Goal: Task Accomplishment & Management: Complete application form

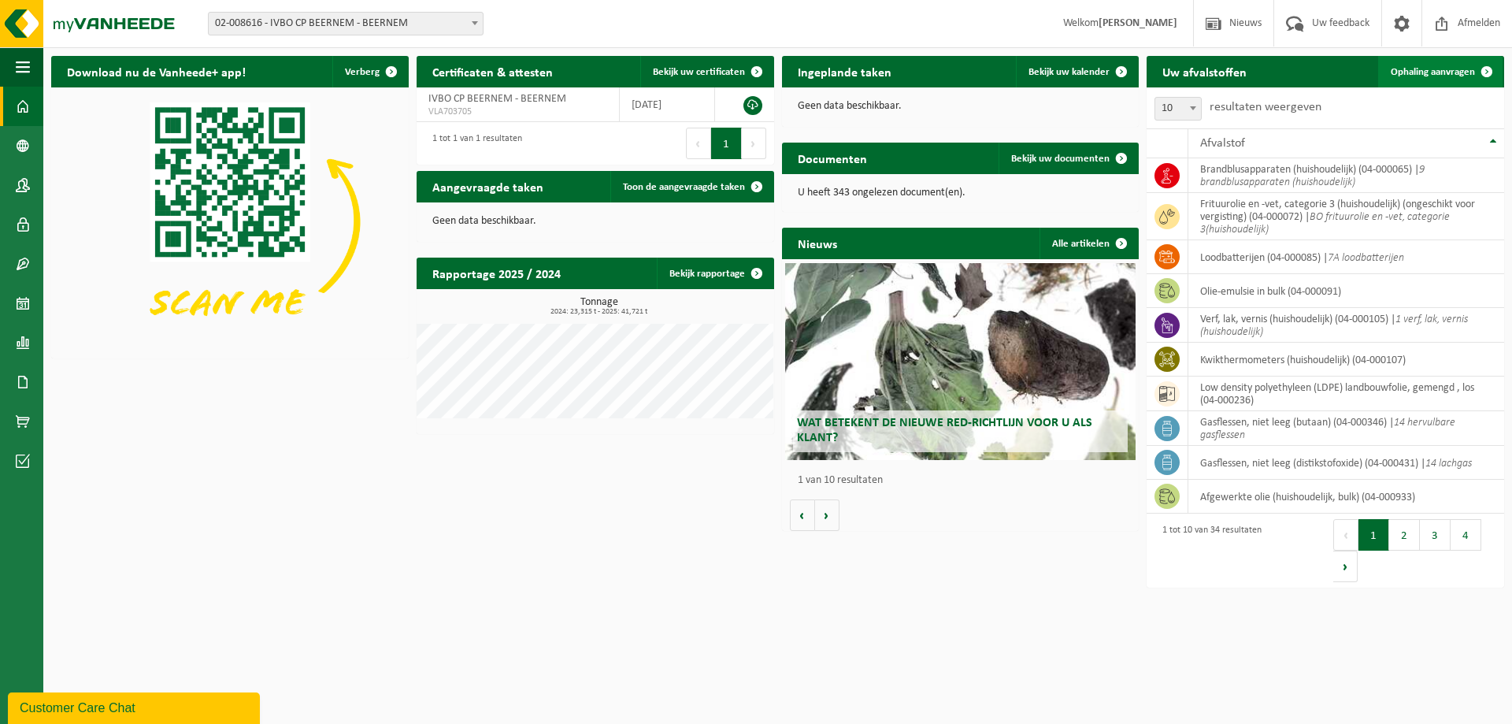
click at [1440, 73] on span "Ophaling aanvragen" at bounding box center [1433, 72] width 84 height 10
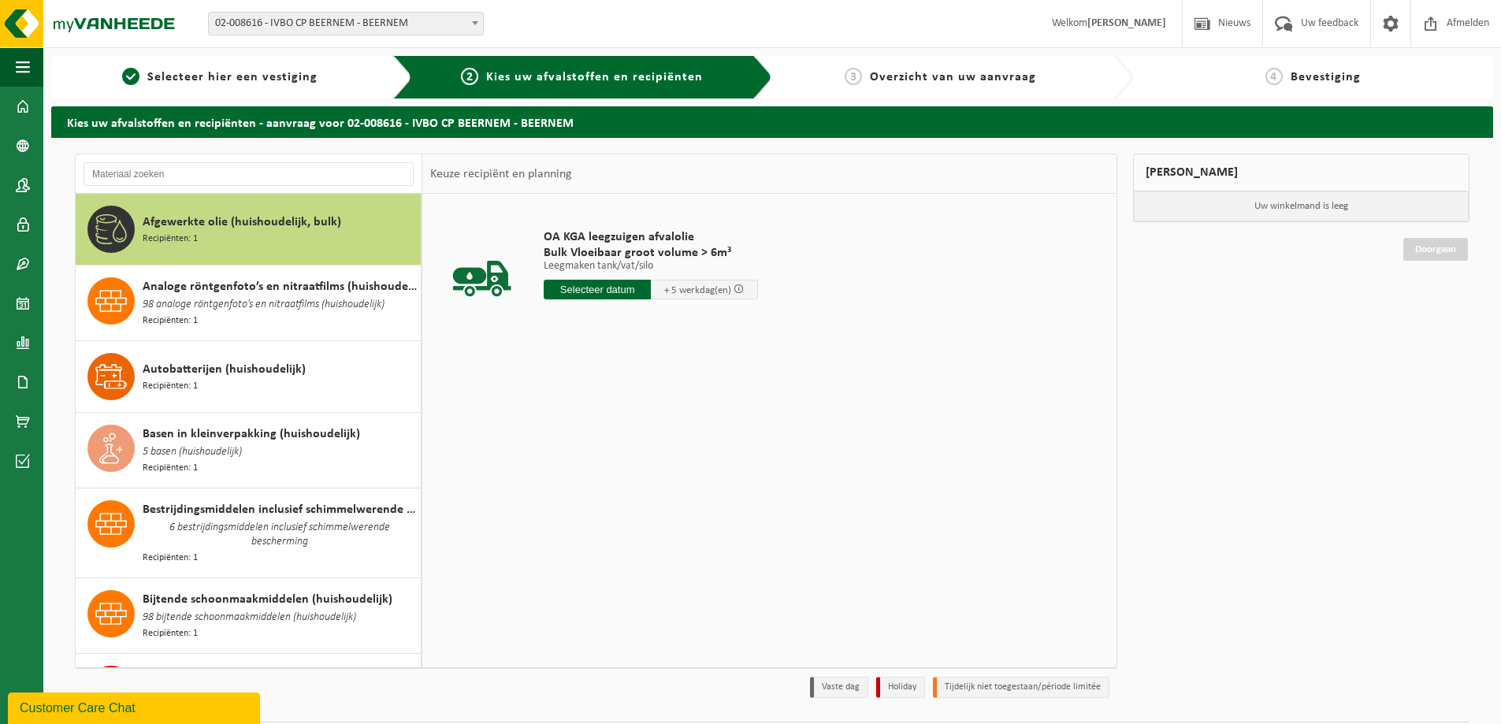
click at [584, 291] on input "text" at bounding box center [597, 290] width 107 height 20
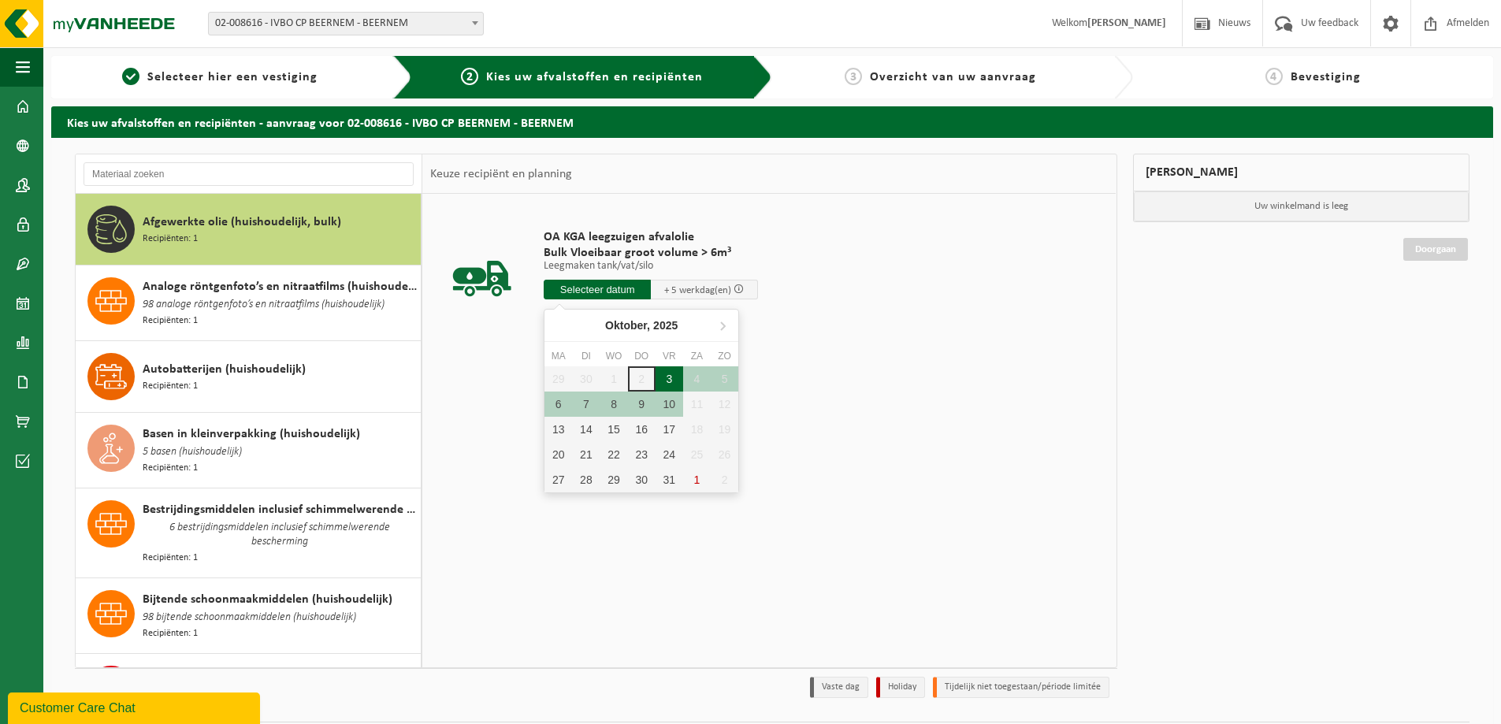
click at [674, 379] on div "3" at bounding box center [669, 378] width 28 height 25
type input "Van 2025-10-03"
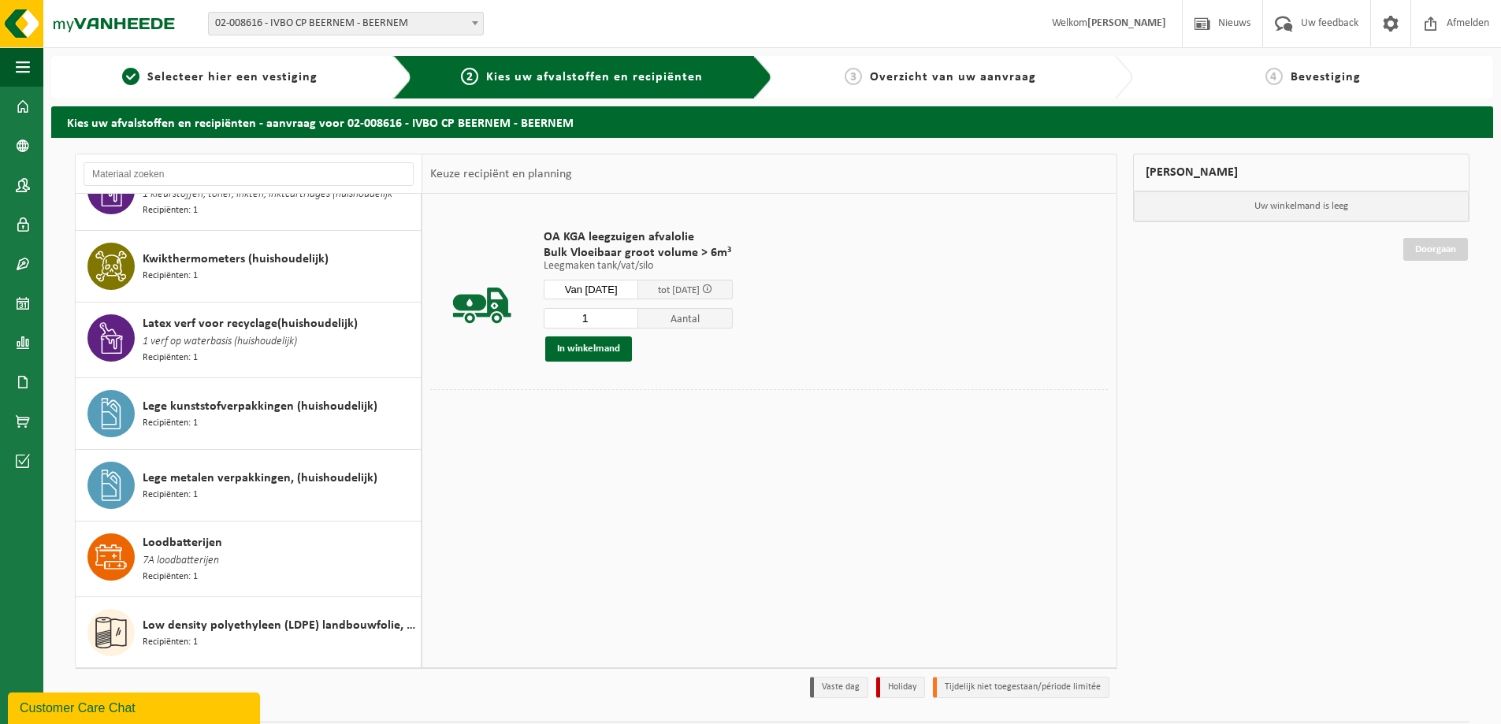
scroll to position [1103, 0]
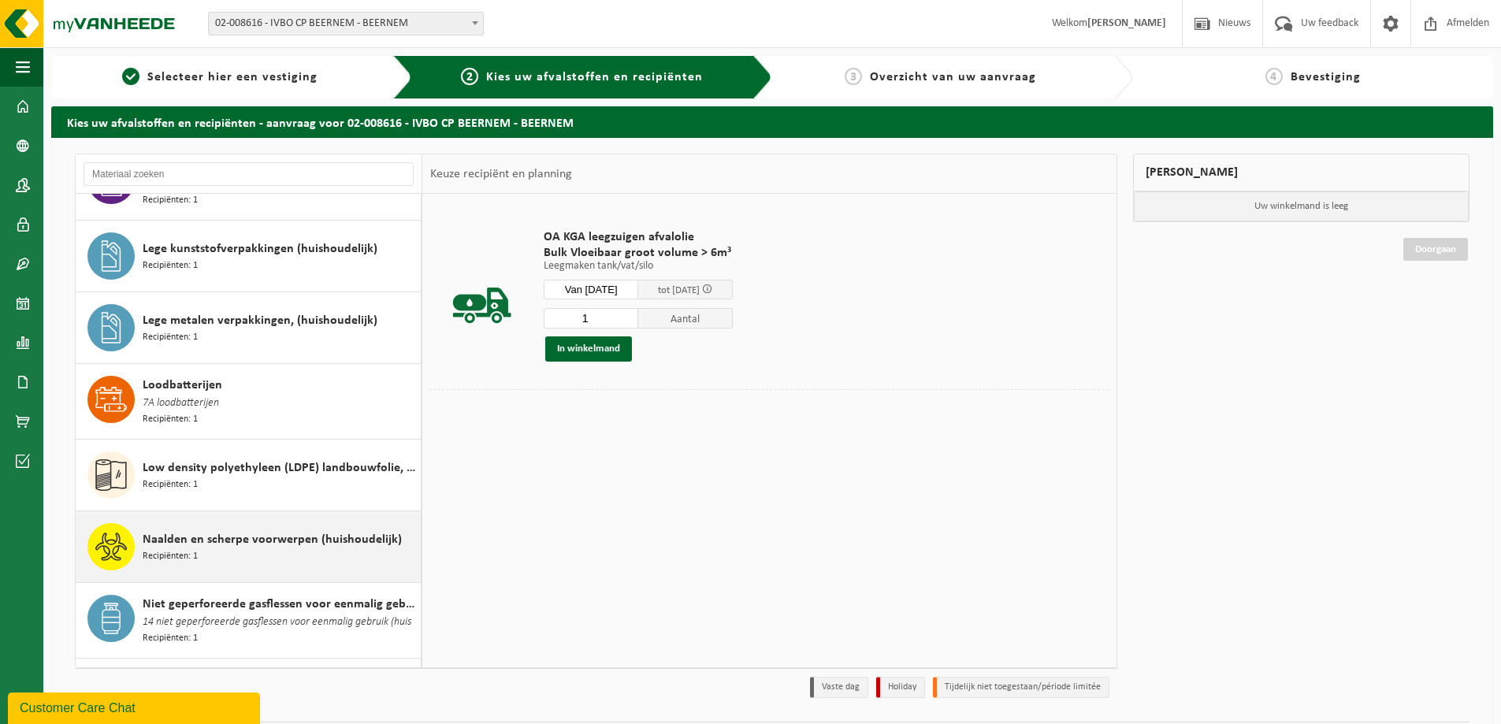
click at [228, 530] on span "Naalden en scherpe voorwerpen (huishoudelijk)" at bounding box center [272, 539] width 259 height 19
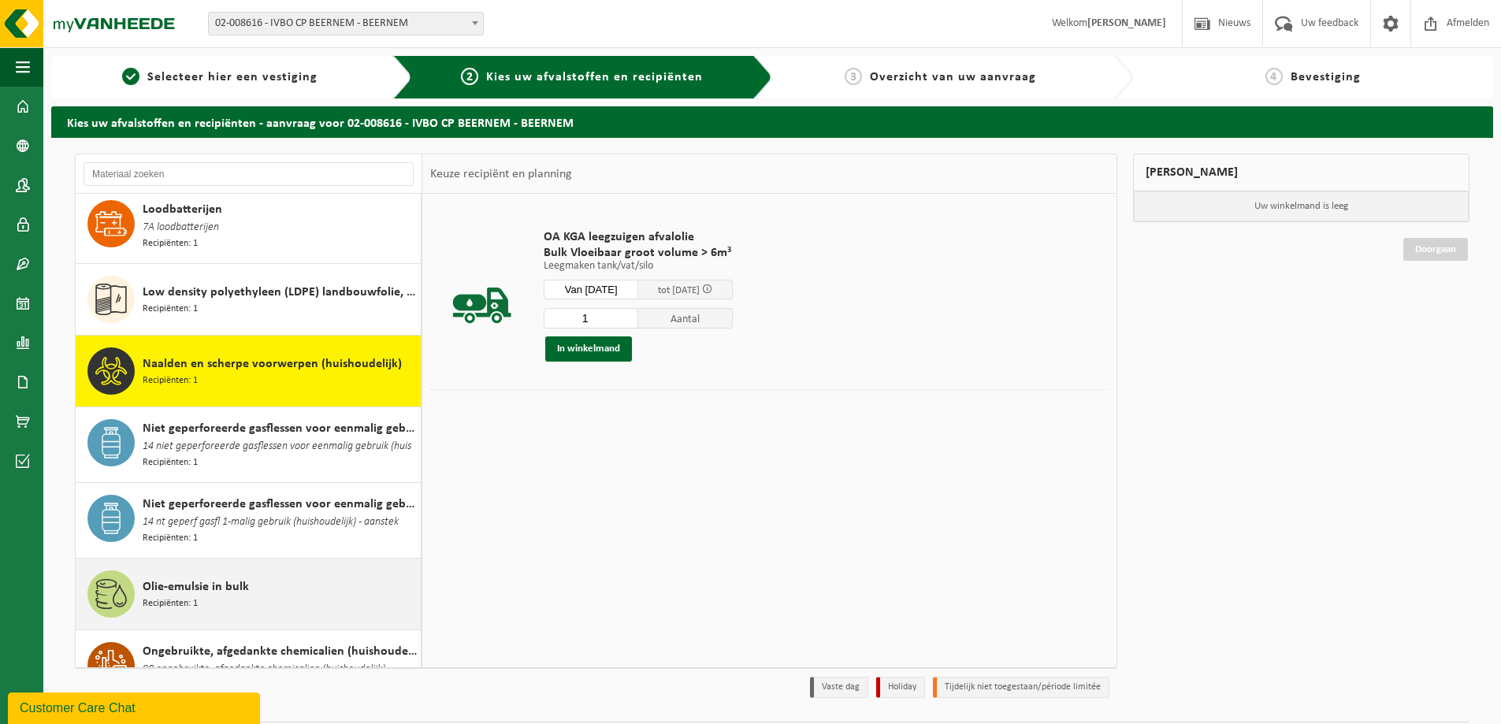
scroll to position [1468, 0]
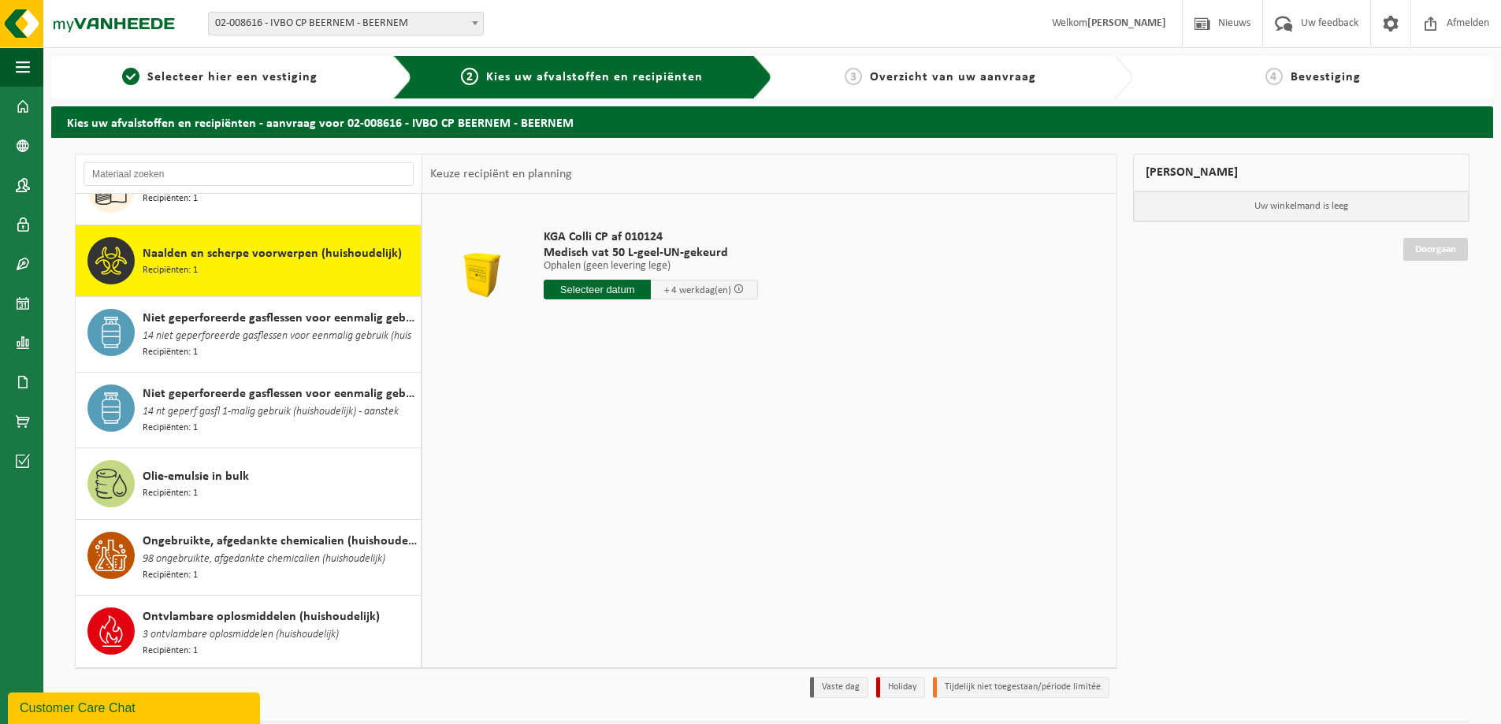
click at [626, 299] on input "text" at bounding box center [597, 290] width 107 height 20
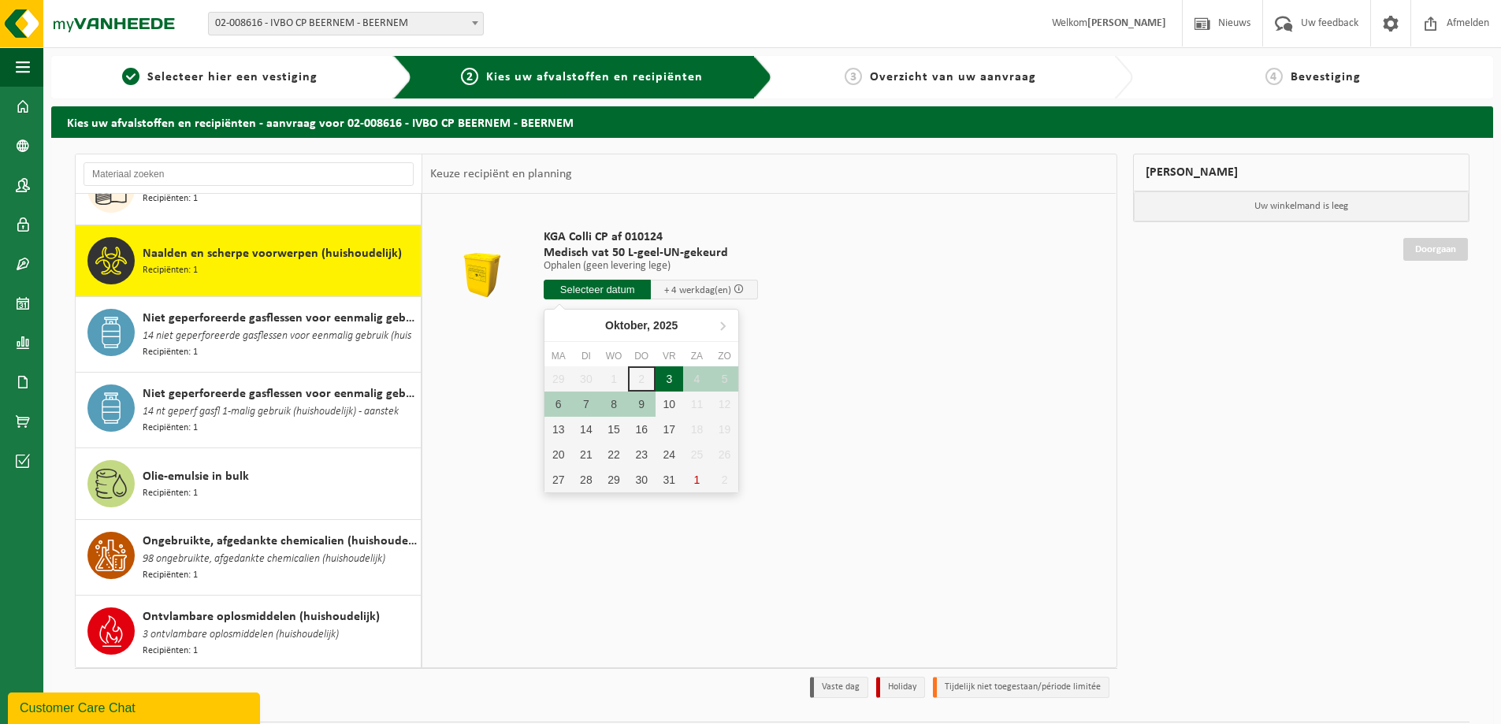
click at [668, 379] on div "3" at bounding box center [669, 378] width 28 height 25
type input "Van 2025-10-03"
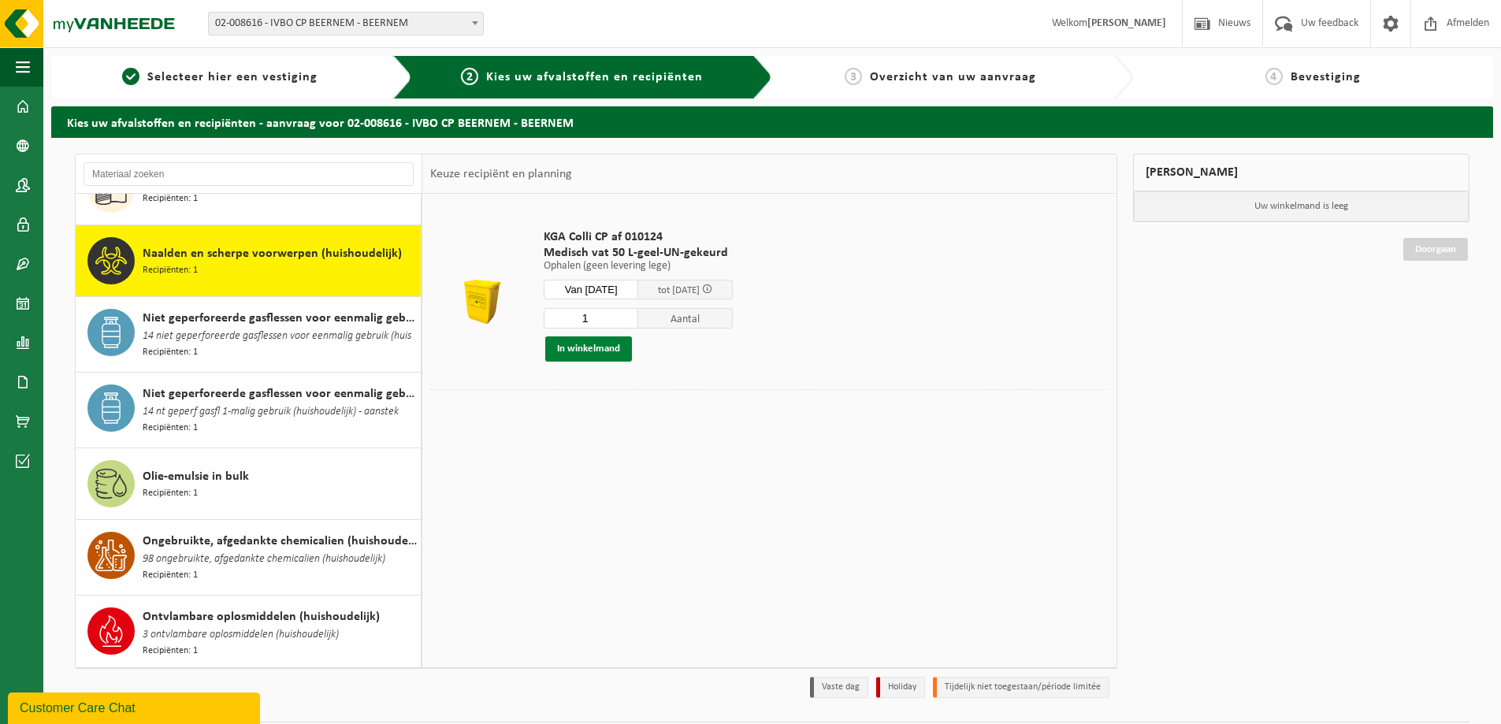
click at [598, 348] on button "In winkelmand" at bounding box center [588, 348] width 87 height 25
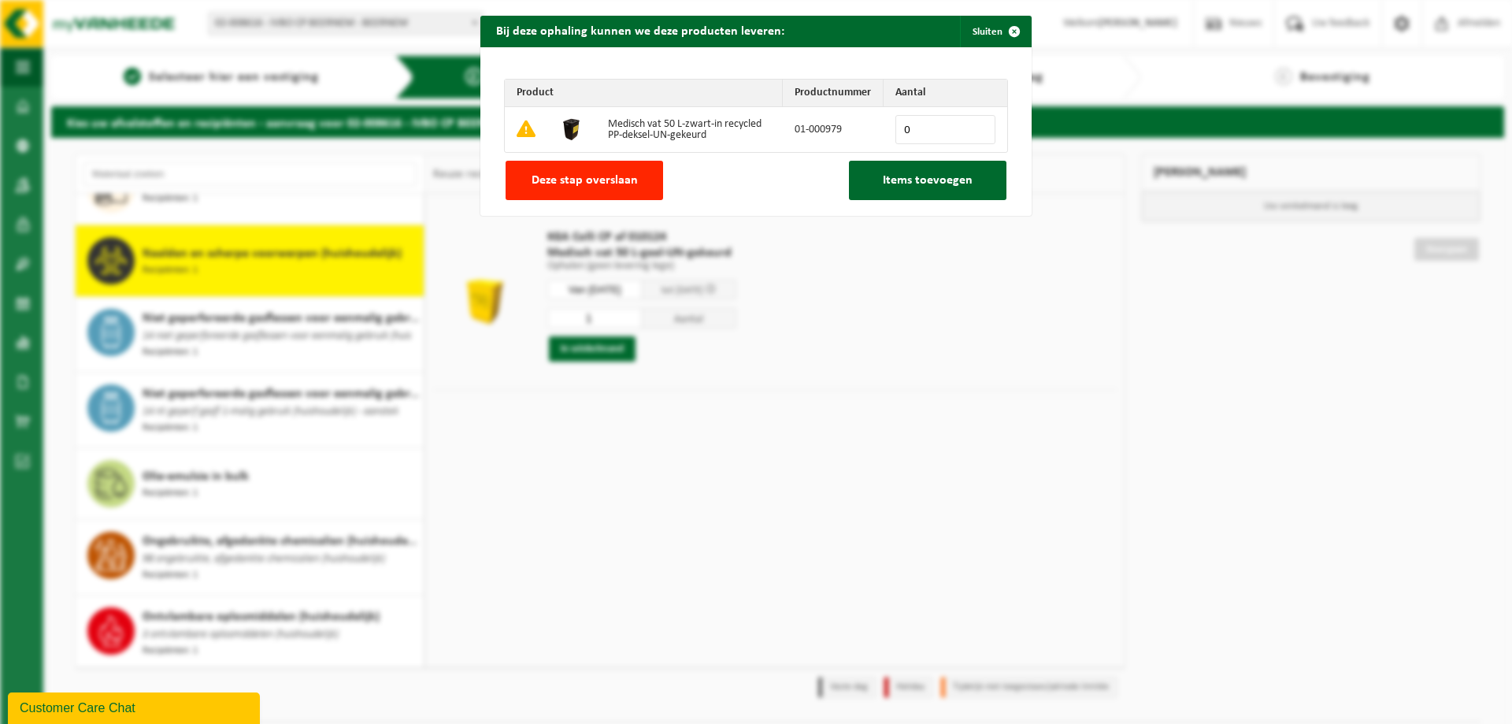
click at [908, 133] on input "0" at bounding box center [946, 129] width 100 height 29
type input "1"
click at [978, 125] on input "1" at bounding box center [946, 129] width 100 height 29
click at [911, 185] on span "Items toevoegen" at bounding box center [928, 180] width 90 height 13
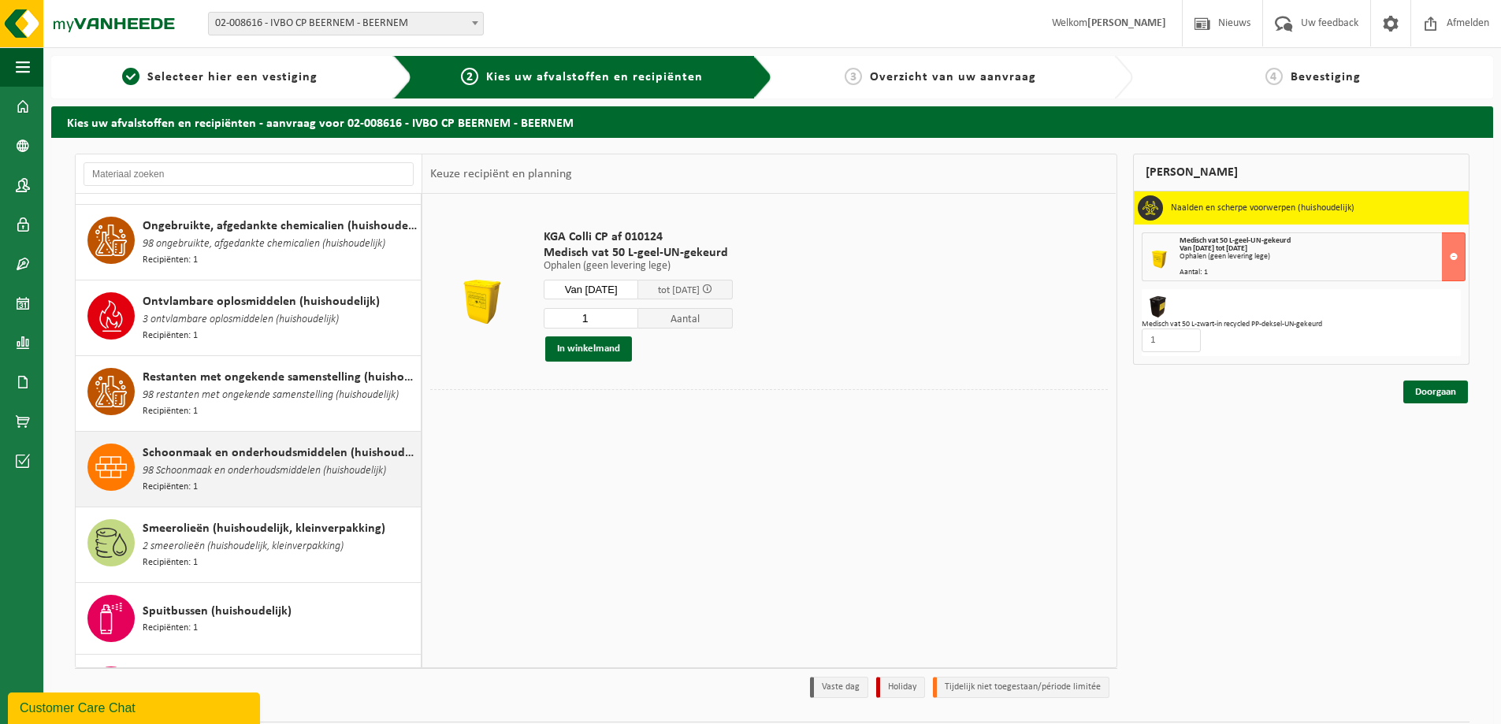
scroll to position [1861, 0]
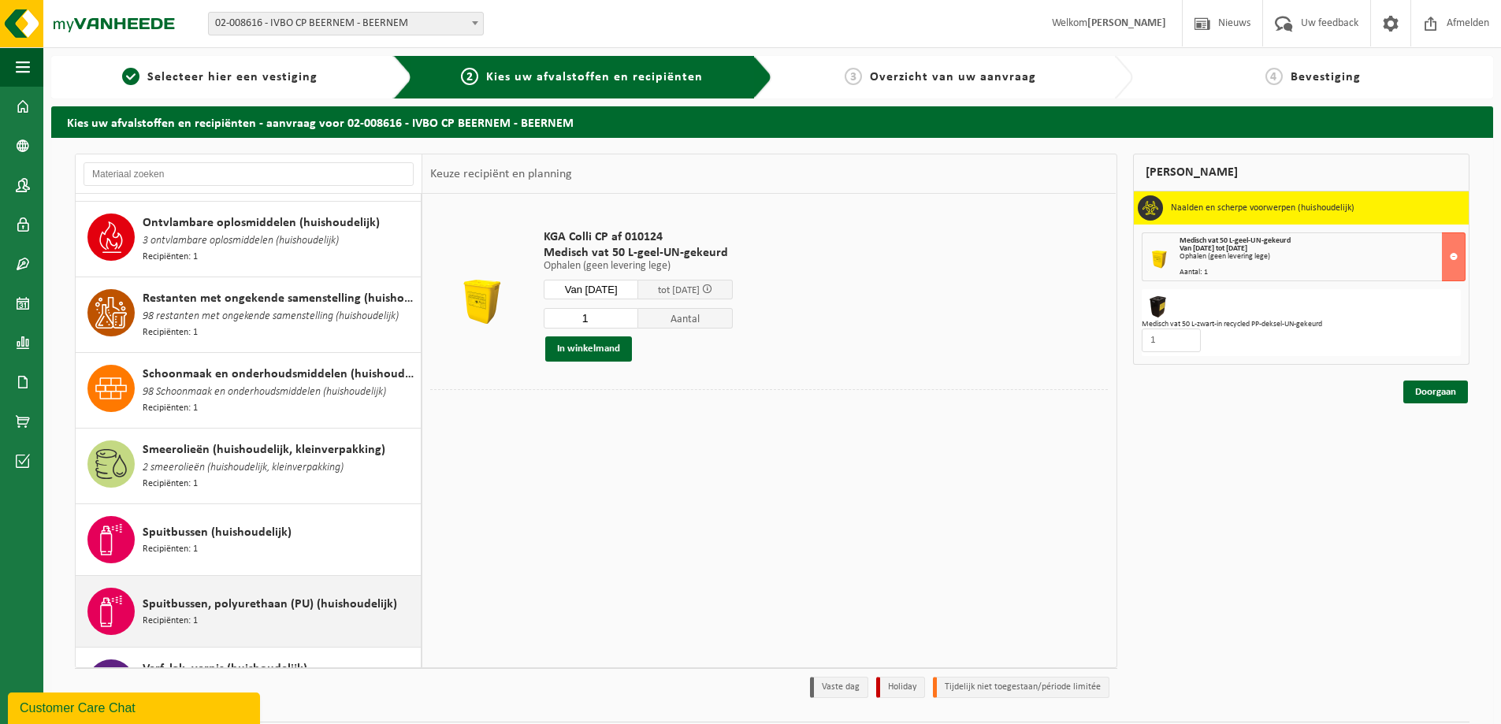
click at [259, 595] on span "Spuitbussen, polyurethaan (PU) (huishoudelijk)" at bounding box center [270, 604] width 254 height 19
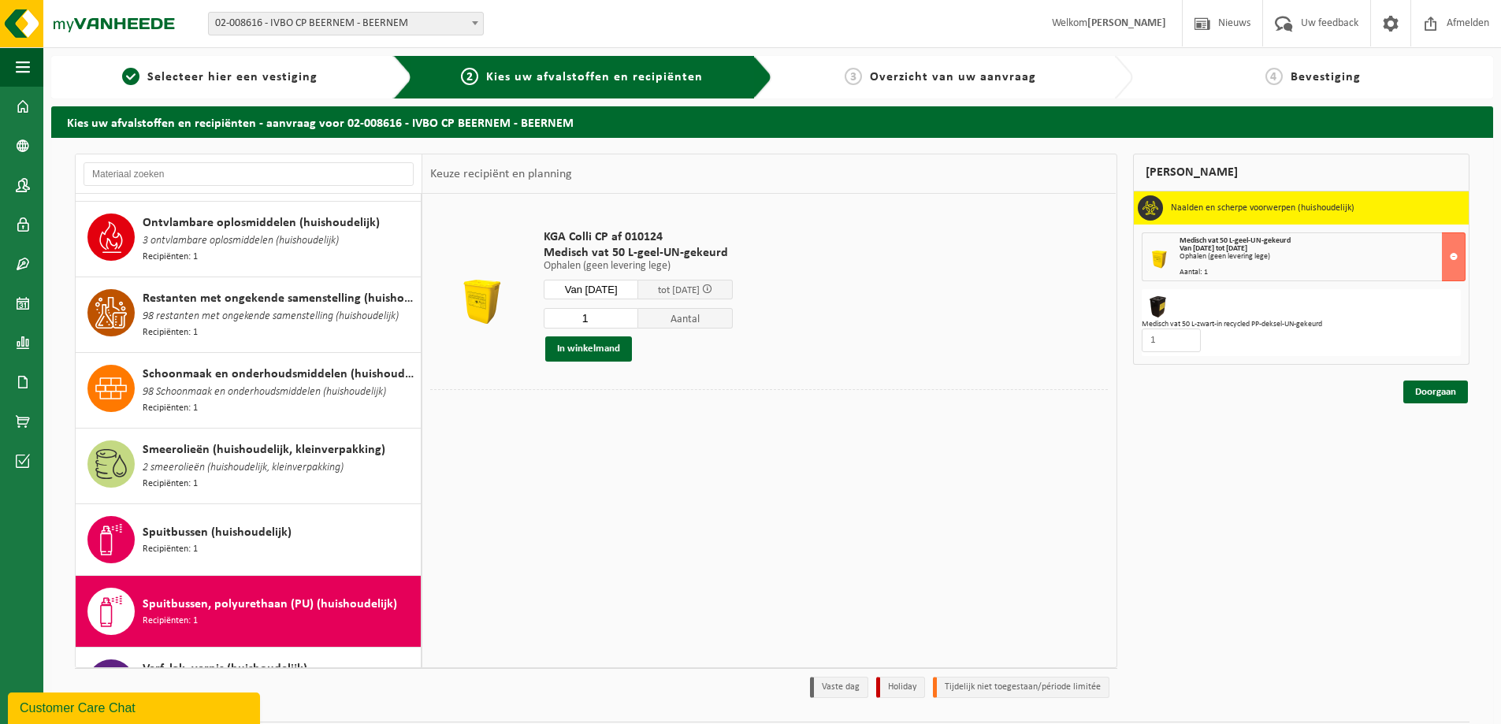
scroll to position [2026, 0]
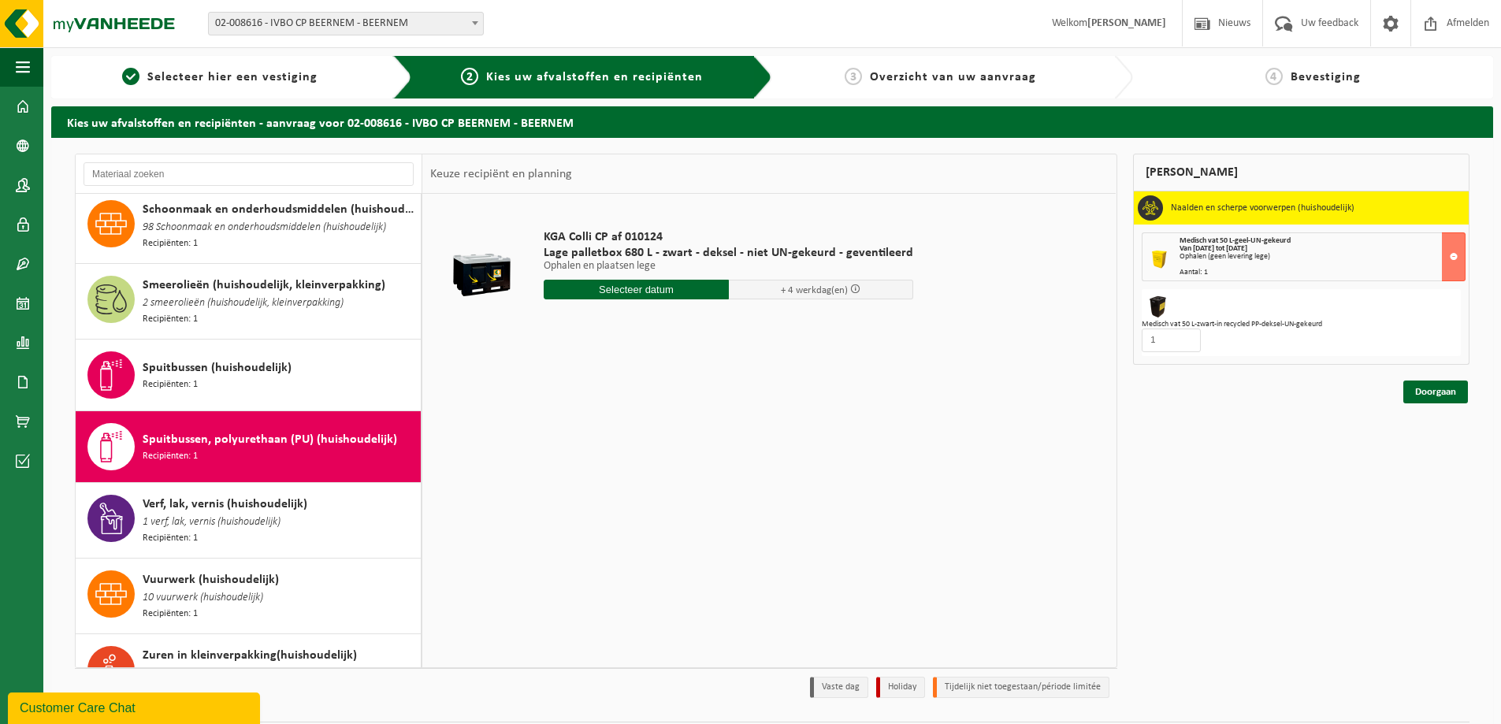
click at [665, 291] on input "text" at bounding box center [636, 290] width 185 height 20
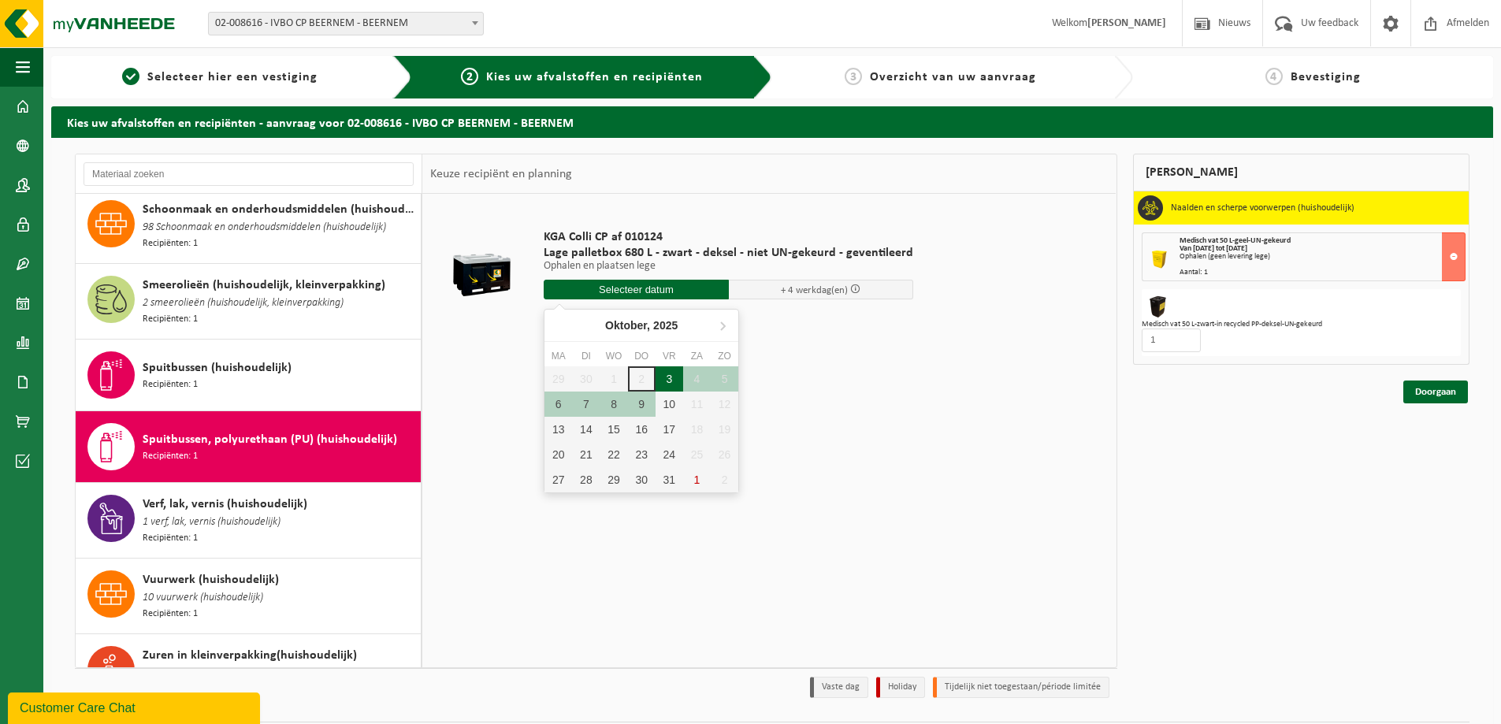
click at [659, 376] on div "3" at bounding box center [669, 378] width 28 height 25
type input "Van 2025-10-03"
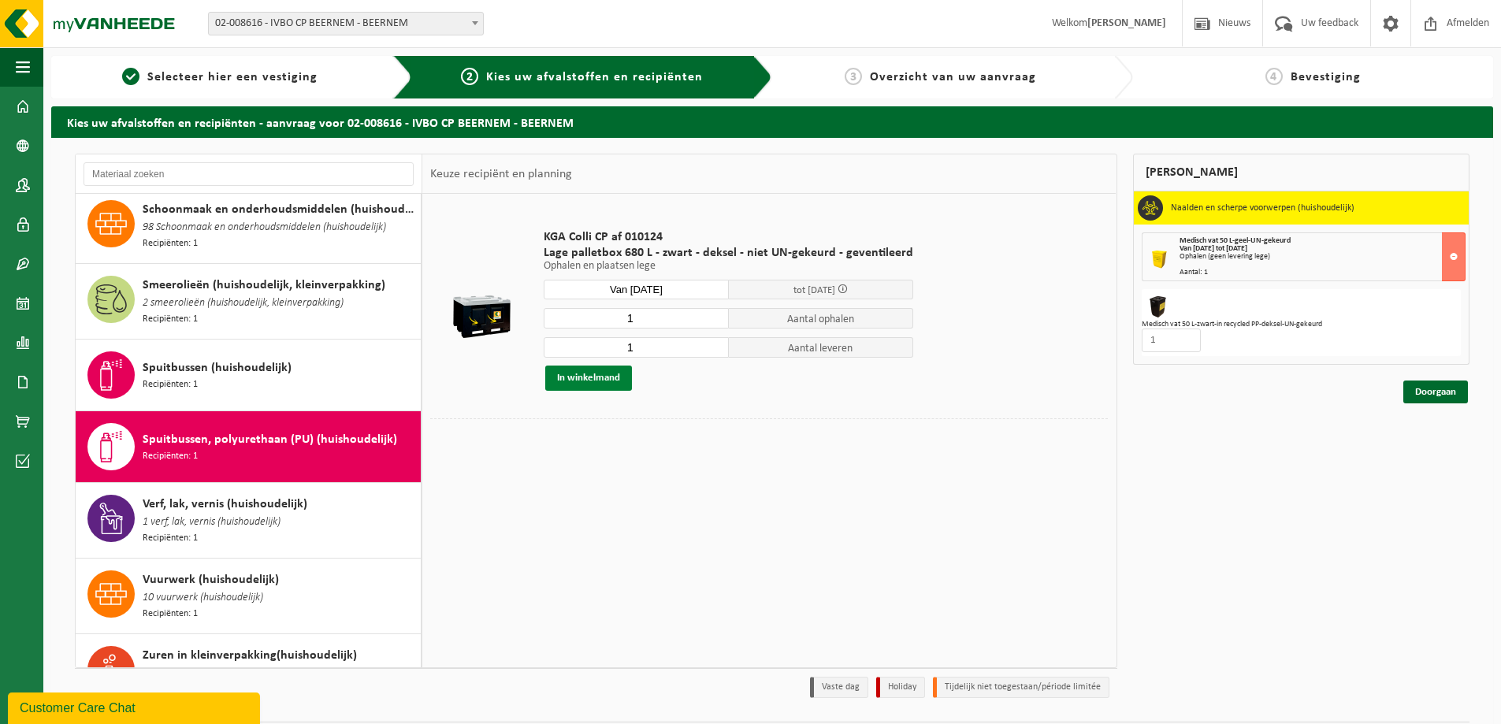
click at [599, 375] on button "In winkelmand" at bounding box center [588, 378] width 87 height 25
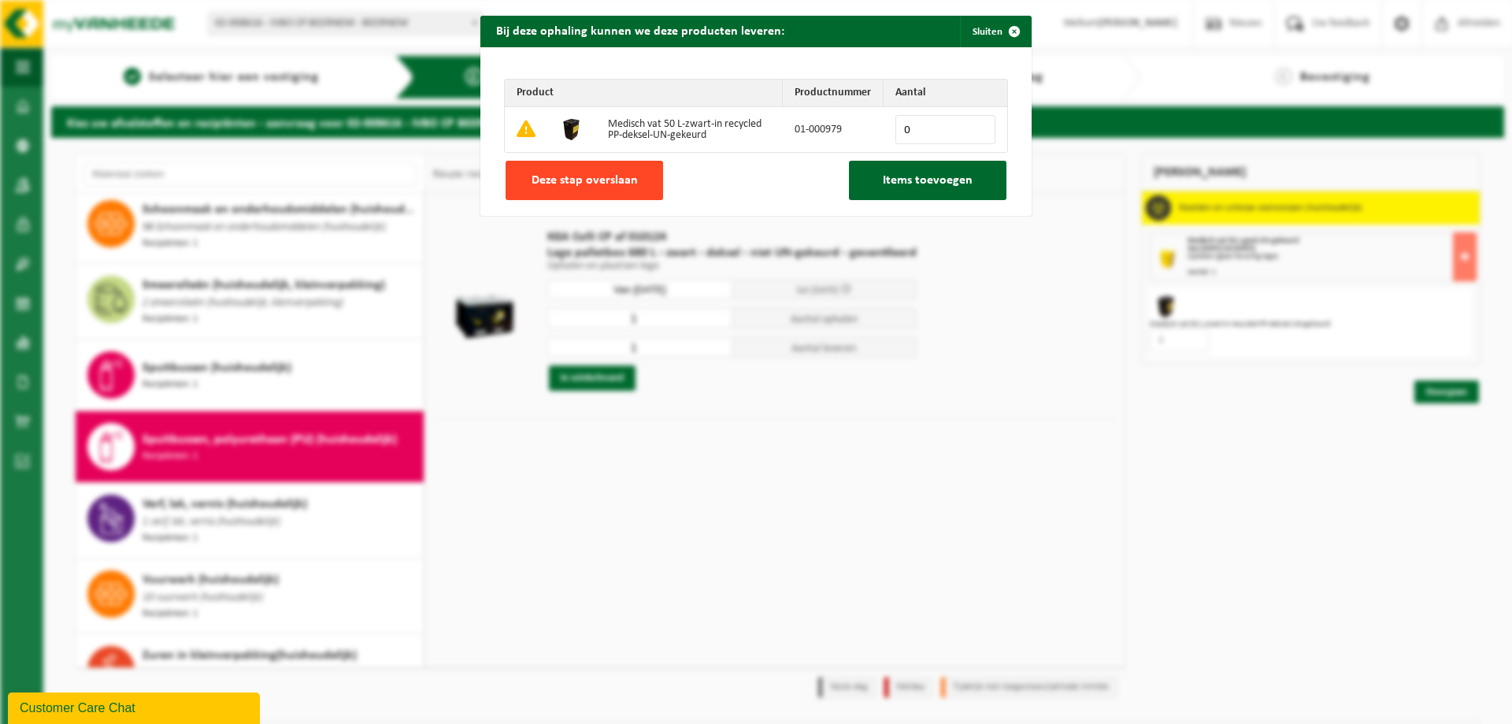
click at [613, 183] on span "Deze stap overslaan" at bounding box center [585, 180] width 106 height 13
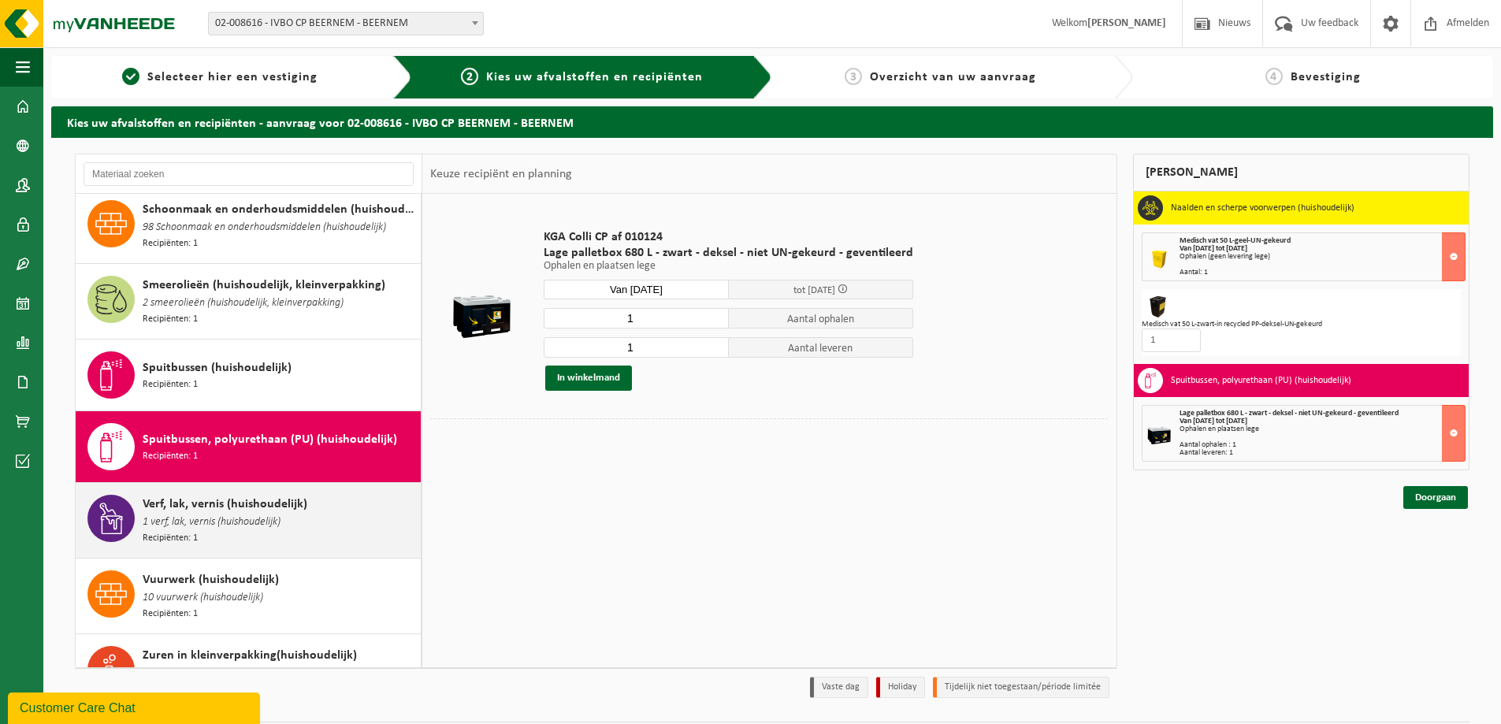
click at [295, 495] on div "Verf, lak, vernis (huishoudelijk) 1 verf, lak, vernis (huishoudelijk) Recipiënt…" at bounding box center [280, 520] width 274 height 51
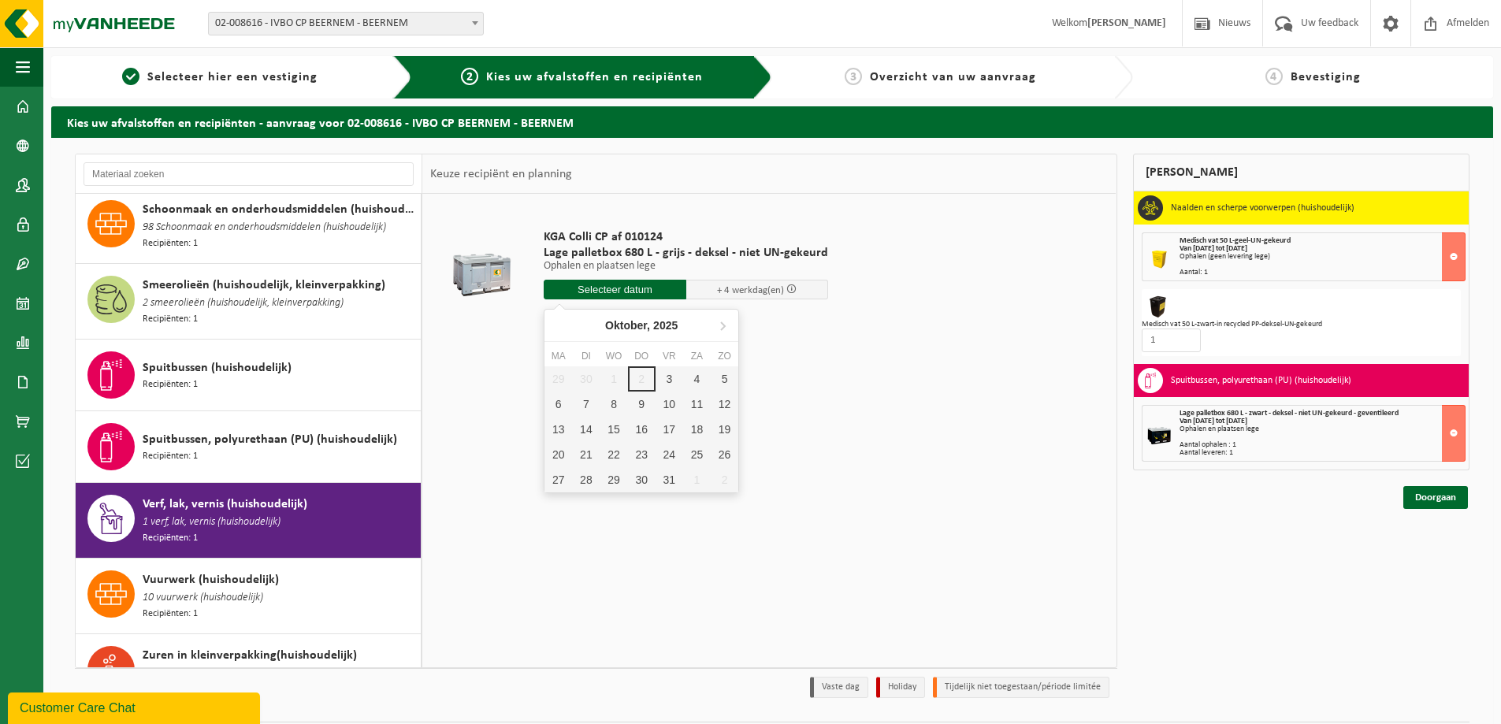
click at [626, 294] on input "text" at bounding box center [615, 290] width 143 height 20
click at [674, 377] on div "3" at bounding box center [669, 378] width 28 height 25
type input "Van 2025-10-03"
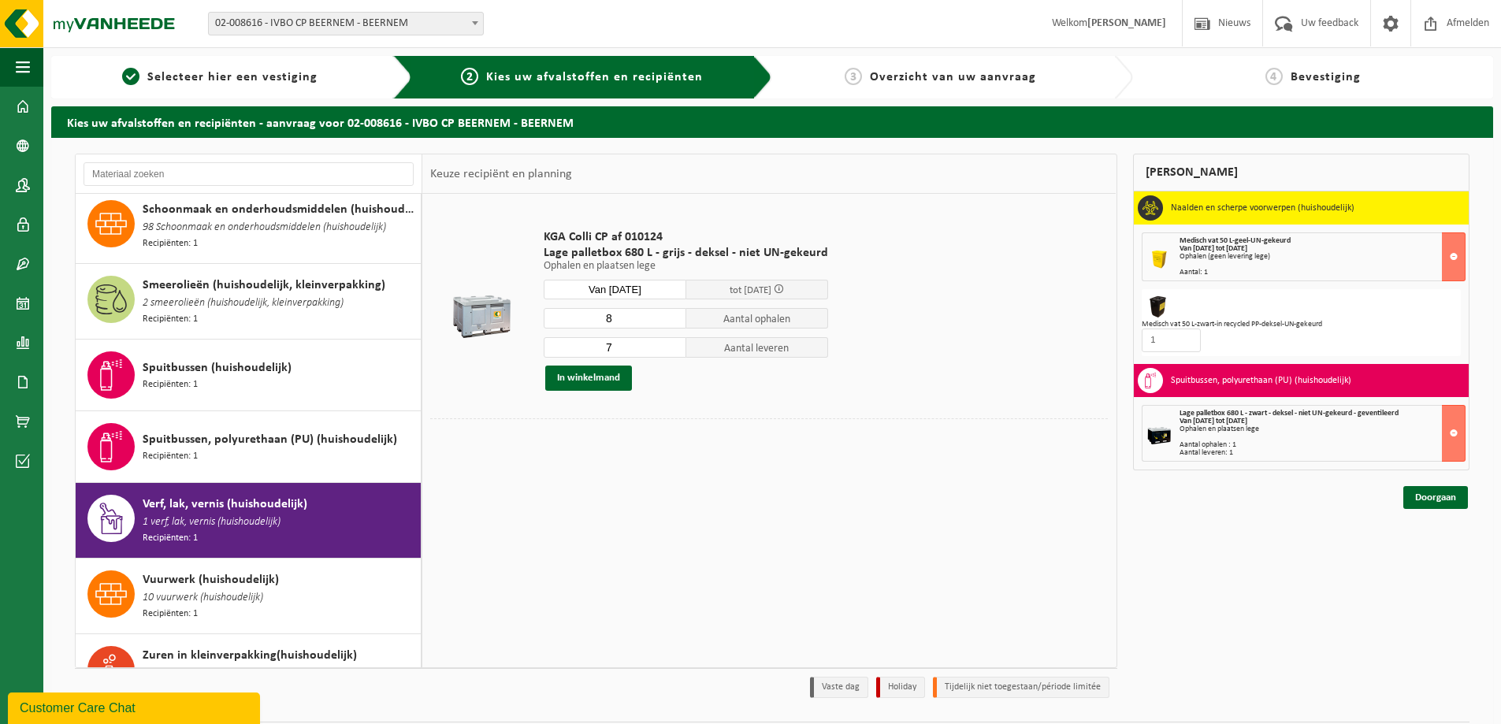
type input "8"
click at [670, 314] on input "8" at bounding box center [615, 318] width 143 height 20
type input "8"
click at [670, 342] on input "8" at bounding box center [615, 347] width 143 height 20
click at [604, 376] on button "In winkelmand" at bounding box center [588, 378] width 87 height 25
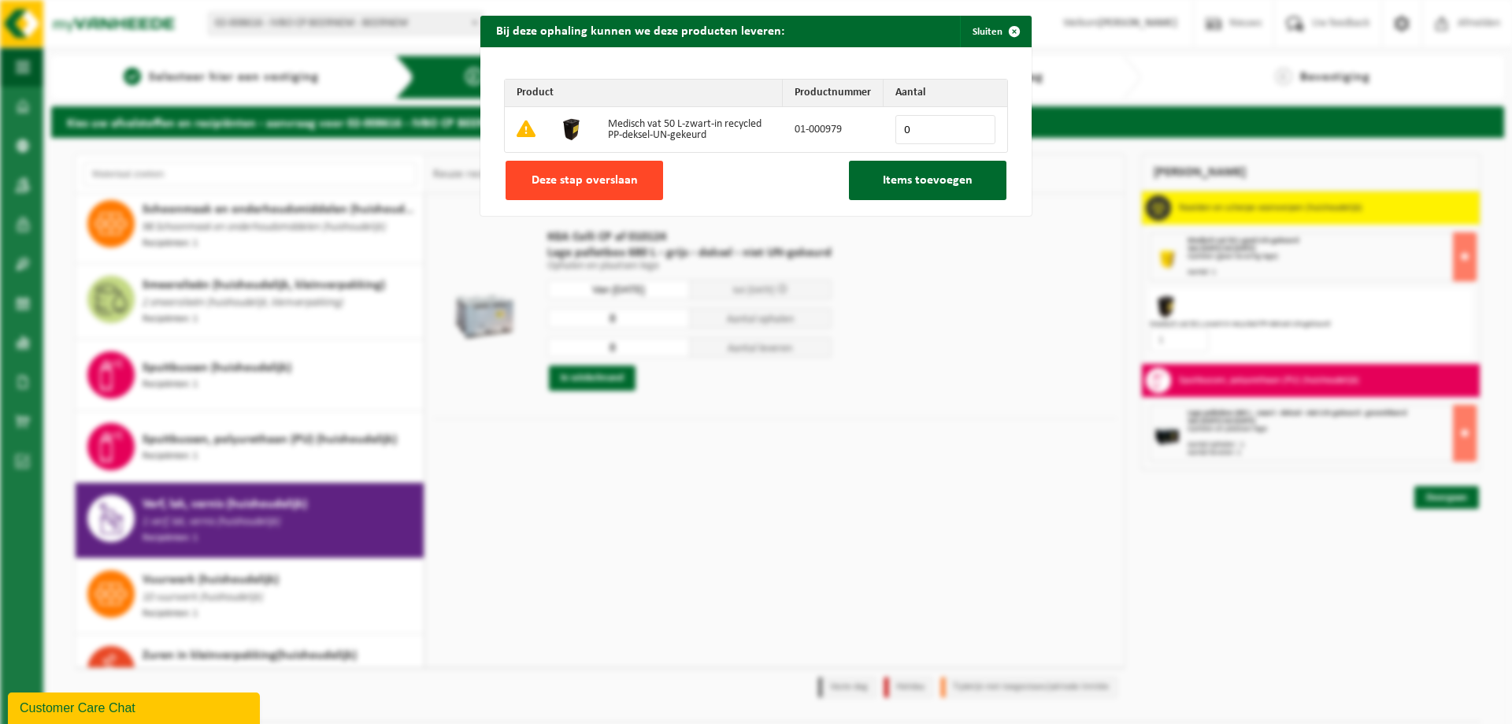
click at [582, 185] on span "Deze stap overslaan" at bounding box center [585, 180] width 106 height 13
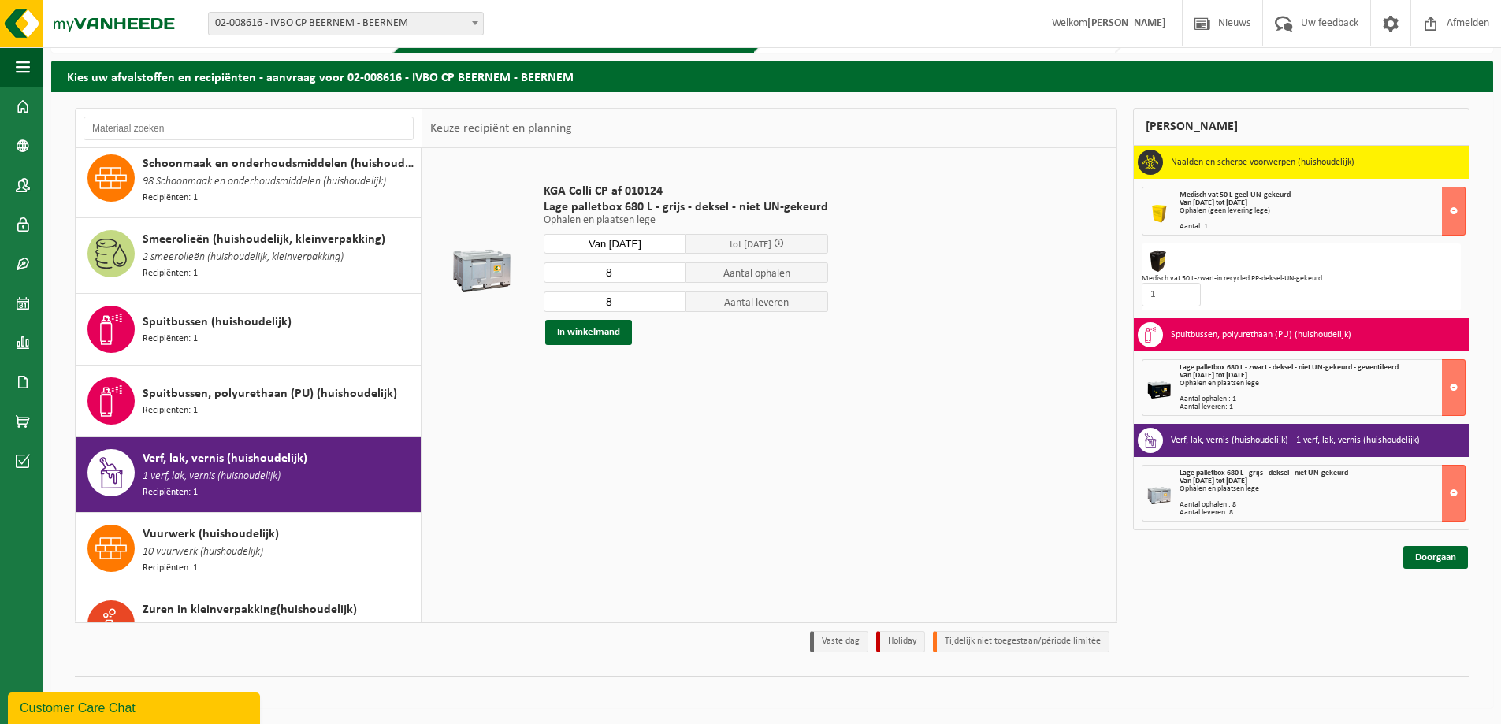
scroll to position [0, 0]
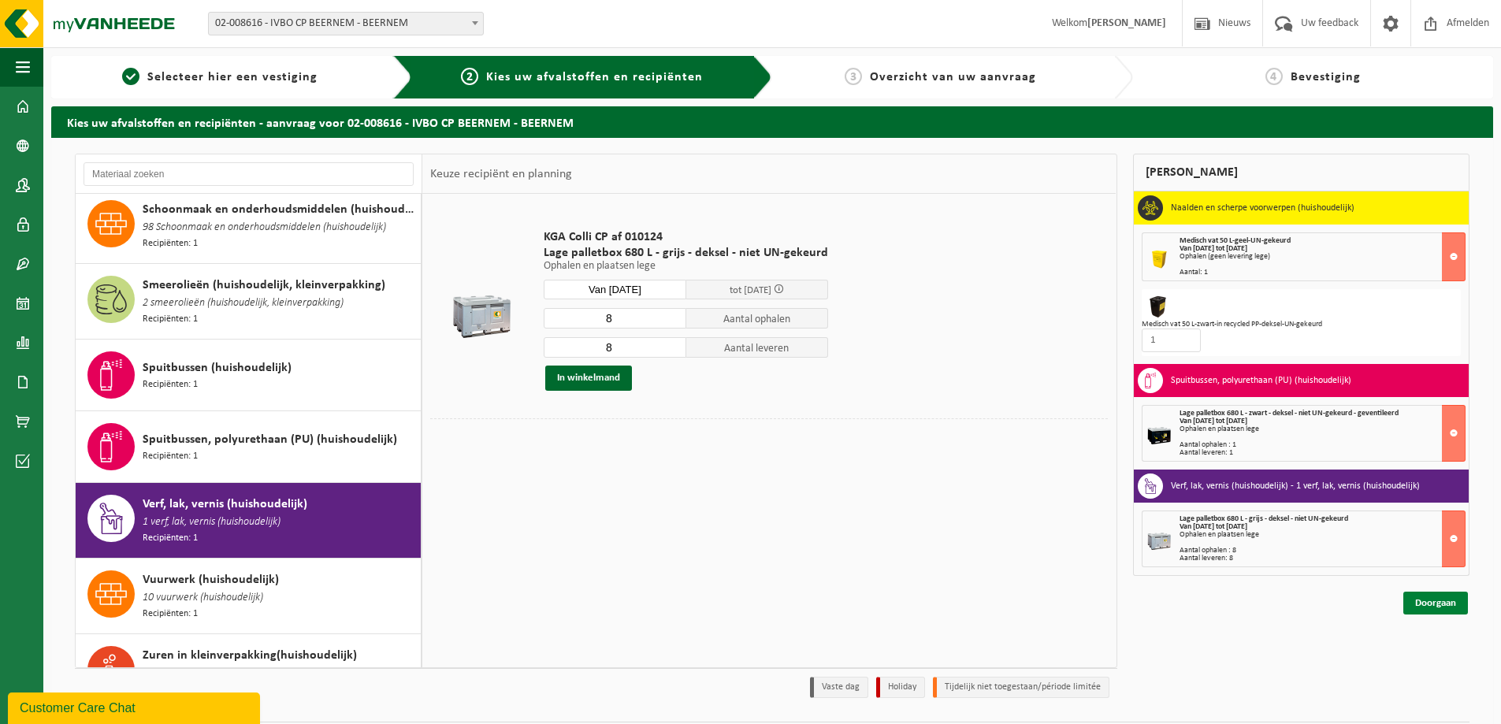
click at [1434, 601] on link "Doorgaan" at bounding box center [1435, 603] width 65 height 23
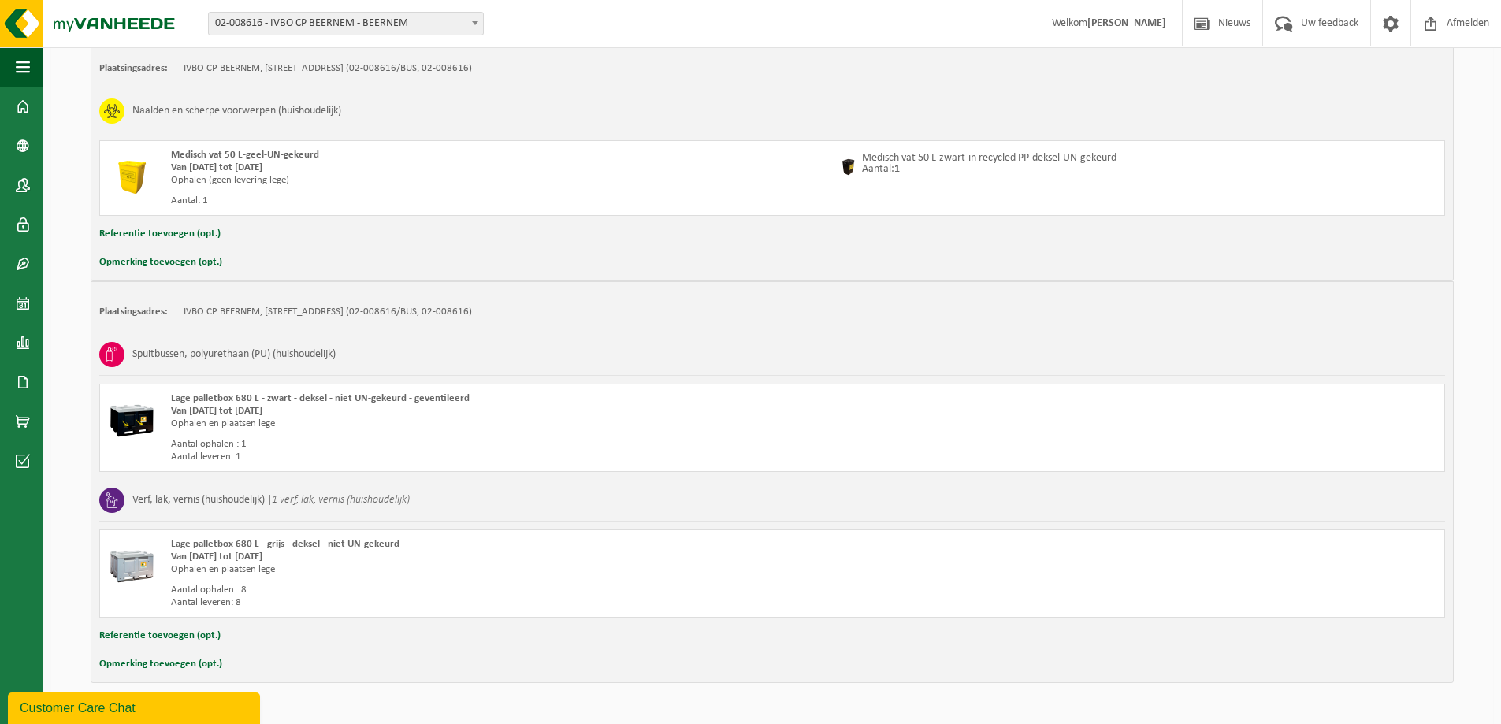
scroll to position [354, 0]
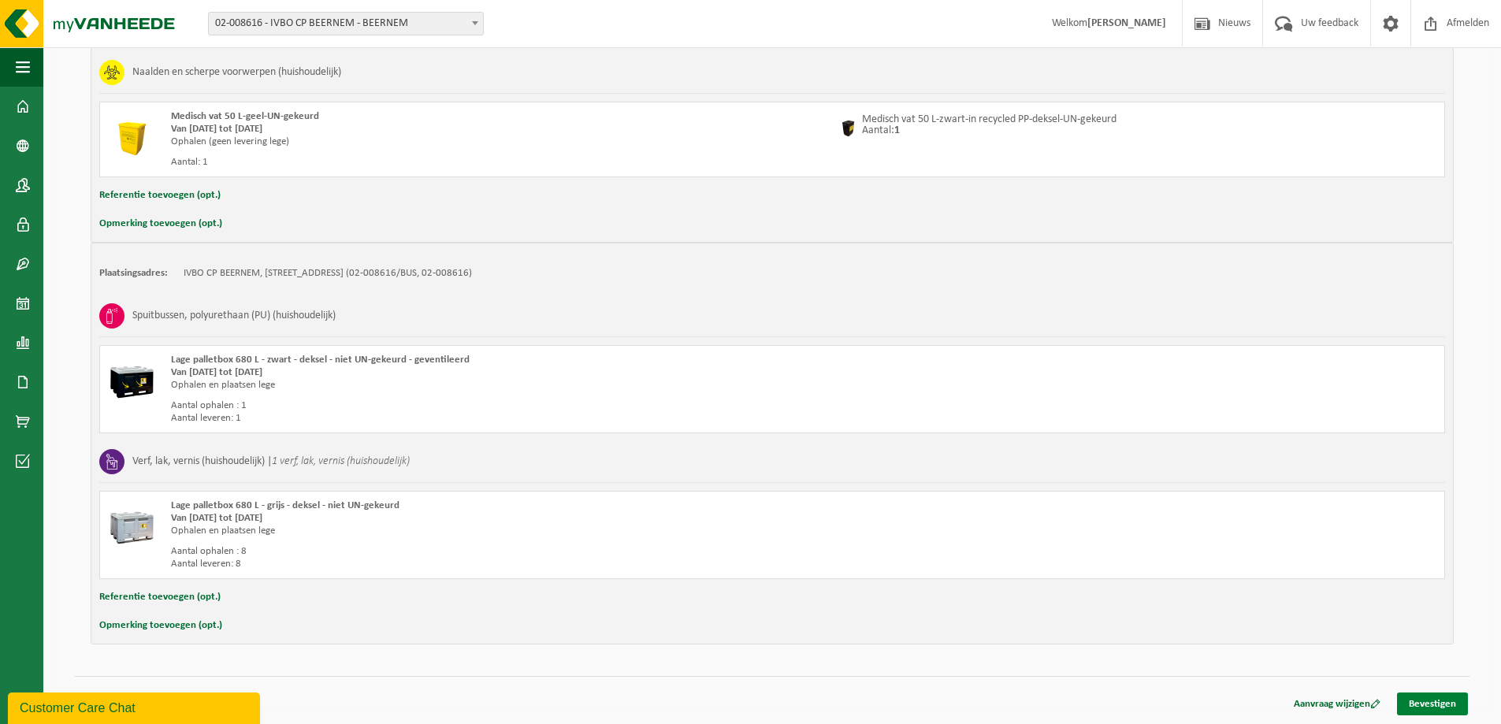
click at [1415, 700] on link "Bevestigen" at bounding box center [1432, 703] width 71 height 23
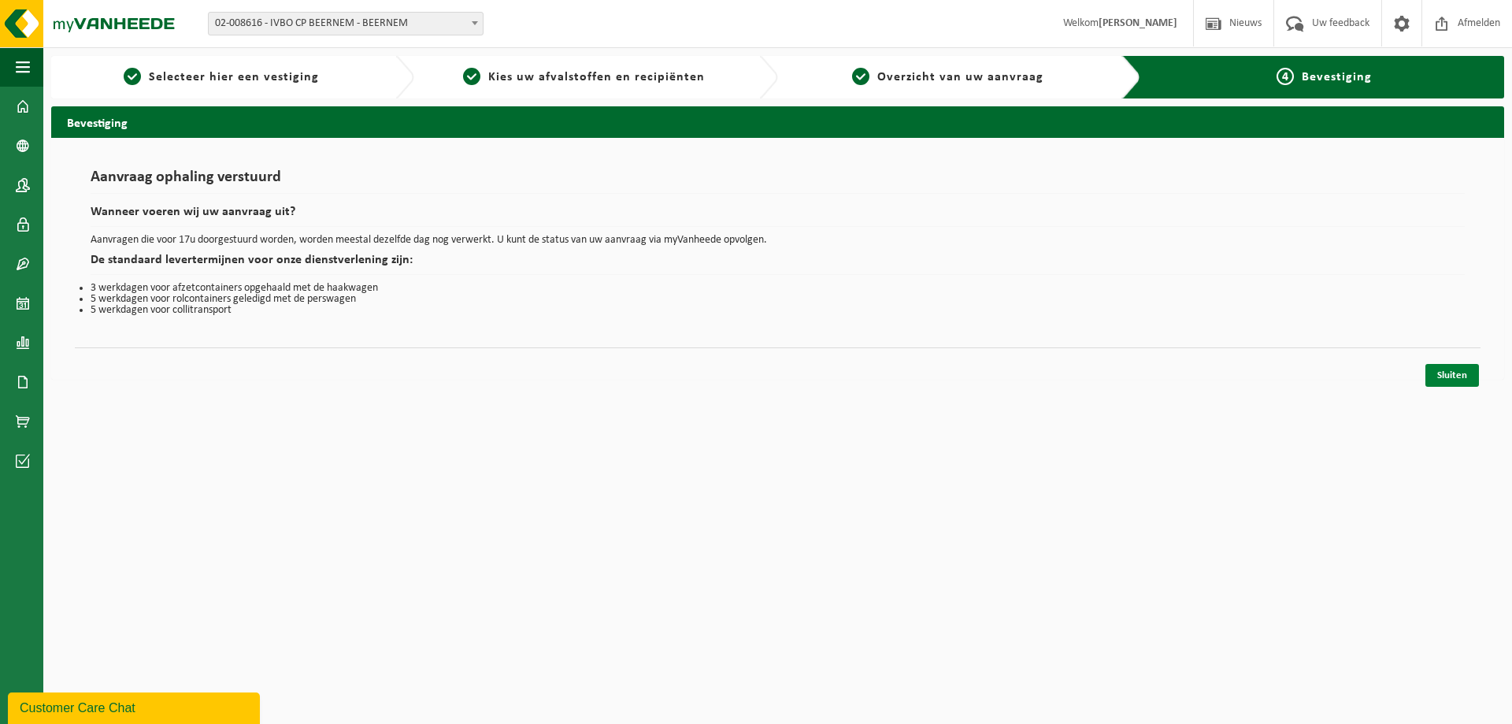
click at [1456, 376] on link "Sluiten" at bounding box center [1453, 375] width 54 height 23
